Goal: Check status: Check status

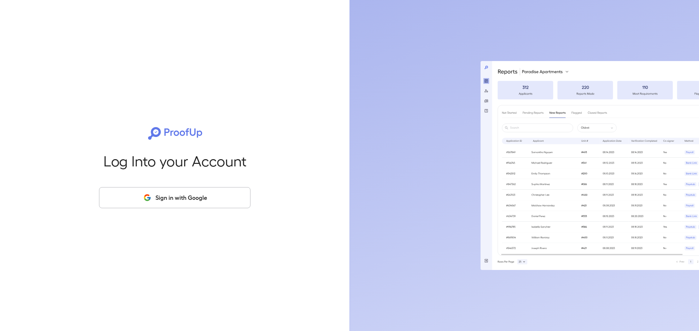
click at [194, 193] on button "Sign in with Google" at bounding box center [174, 197] width 151 height 21
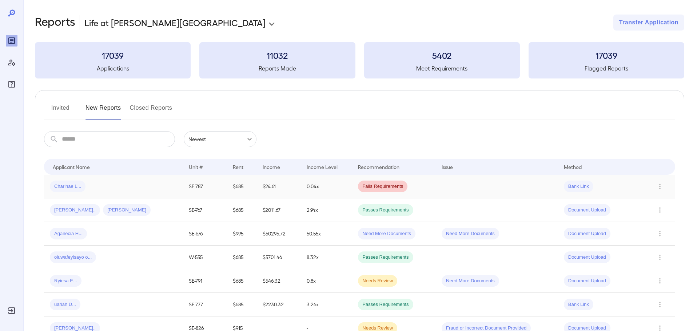
click at [130, 188] on div "Charlnae L..." at bounding box center [113, 187] width 127 height 12
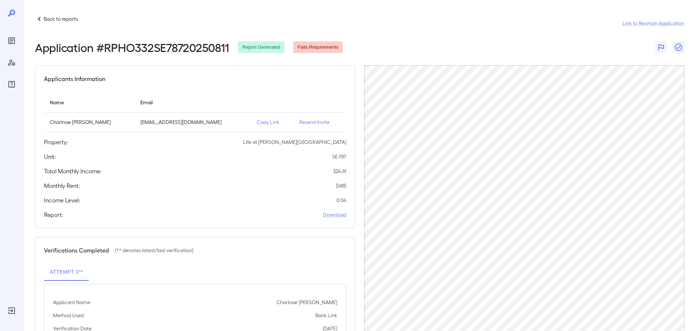
drag, startPoint x: 59, startPoint y: 24, endPoint x: 62, endPoint y: 22, distance: 3.9
click at [59, 24] on div "Back to reports Link to Resman Application" at bounding box center [360, 23] width 650 height 17
click at [68, 17] on p "Back to reports" at bounding box center [61, 18] width 34 height 7
